Goal: Information Seeking & Learning: Understand process/instructions

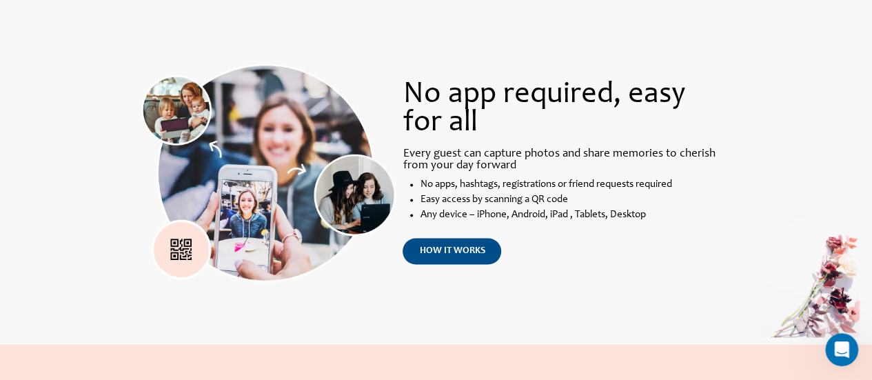
scroll to position [938, 0]
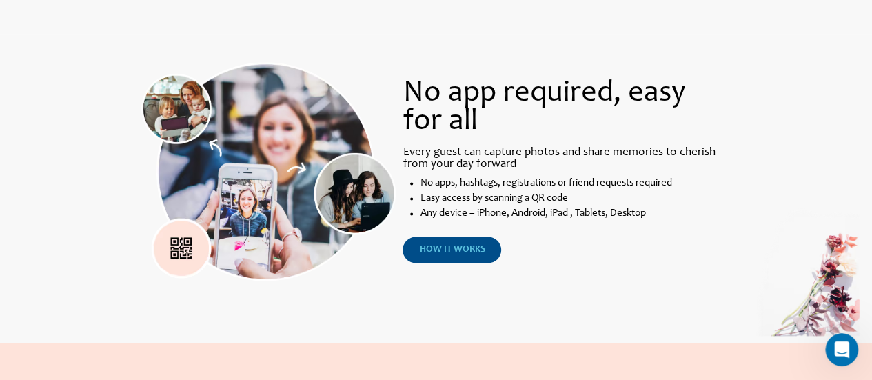
click at [441, 257] on link "how it works" at bounding box center [452, 249] width 99 height 26
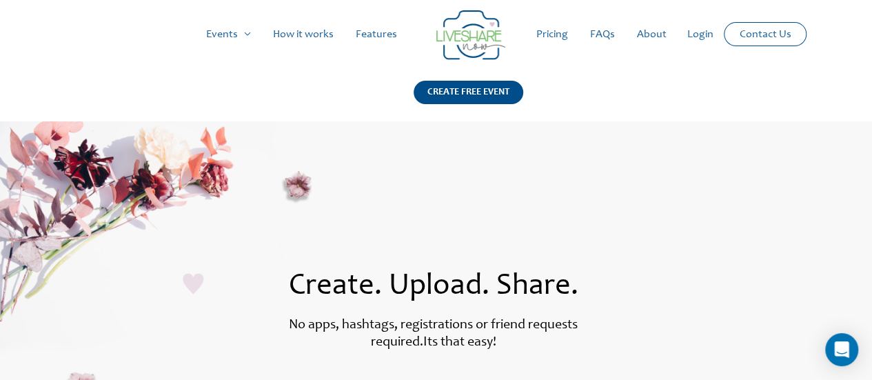
click at [545, 28] on link "Pricing" at bounding box center [552, 34] width 54 height 44
